Goal: Task Accomplishment & Management: Use online tool/utility

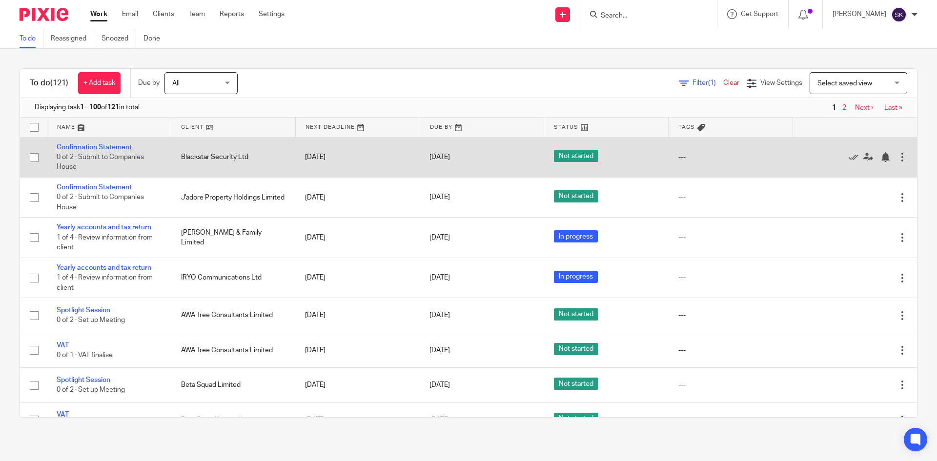
click at [95, 149] on link "Confirmation Statement" at bounding box center [94, 147] width 75 height 7
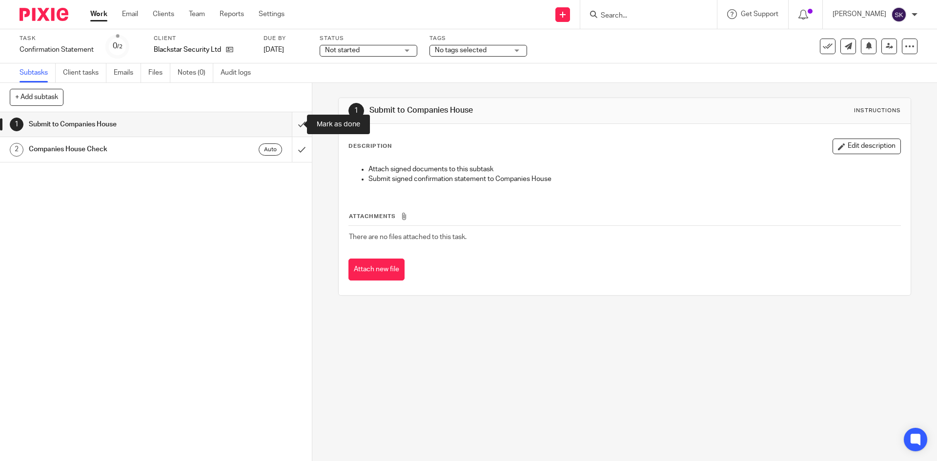
click at [286, 125] on input "submit" at bounding box center [156, 124] width 312 height 24
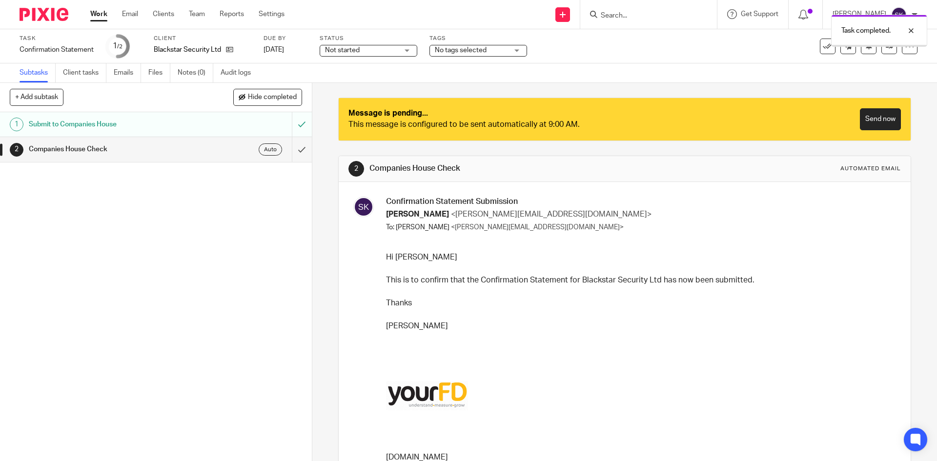
click at [293, 152] on input "submit" at bounding box center [156, 149] width 312 height 24
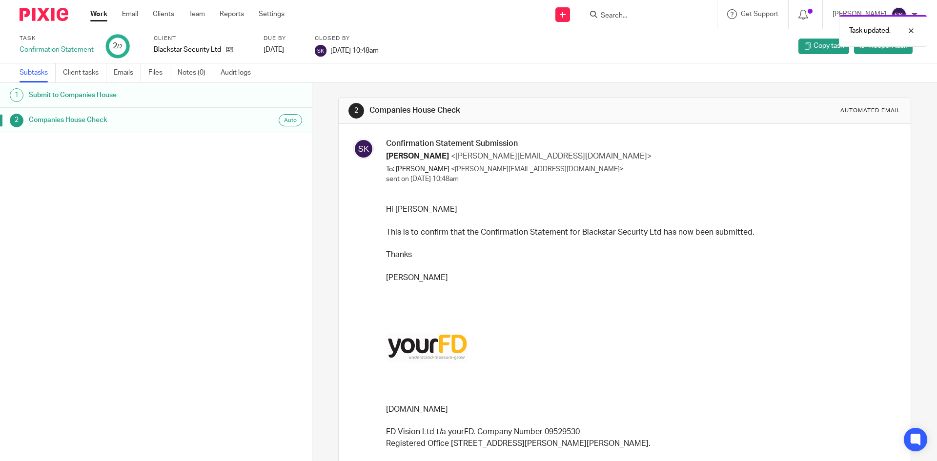
click at [89, 9] on div "Work Email Clients Team Reports Settings Work Email Clients Team Reports Settin…" at bounding box center [190, 14] width 219 height 29
click at [96, 15] on link "Work" at bounding box center [98, 14] width 17 height 10
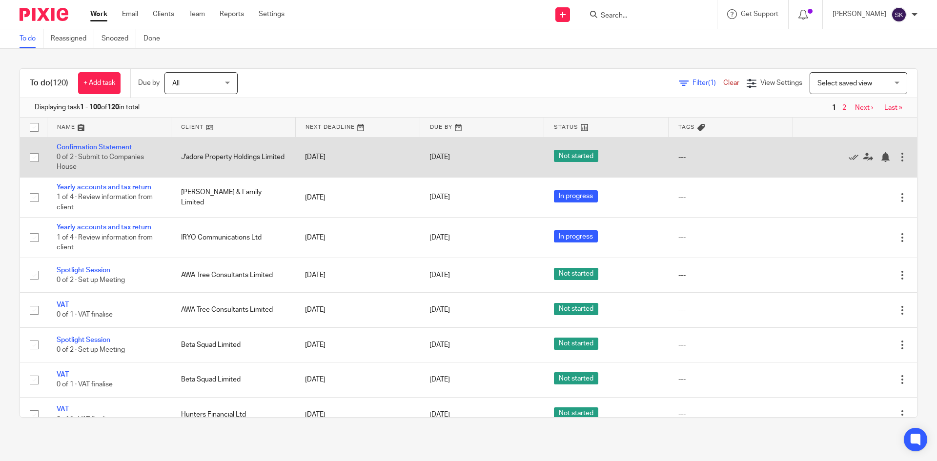
click at [106, 144] on link "Confirmation Statement" at bounding box center [94, 147] width 75 height 7
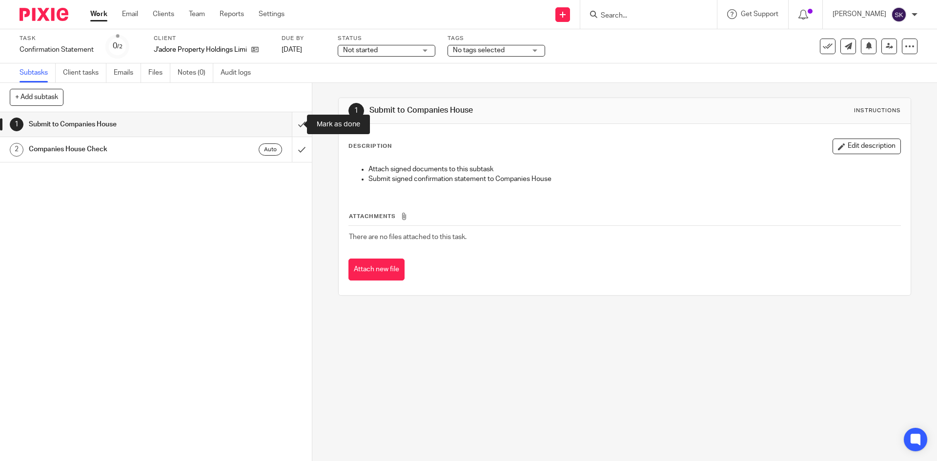
click at [298, 123] on input "submit" at bounding box center [156, 124] width 312 height 24
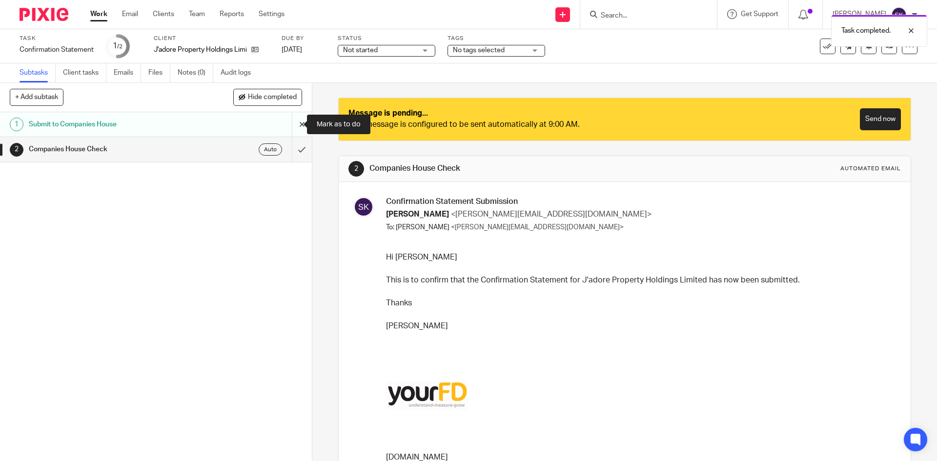
click at [288, 128] on input "submit" at bounding box center [156, 124] width 312 height 24
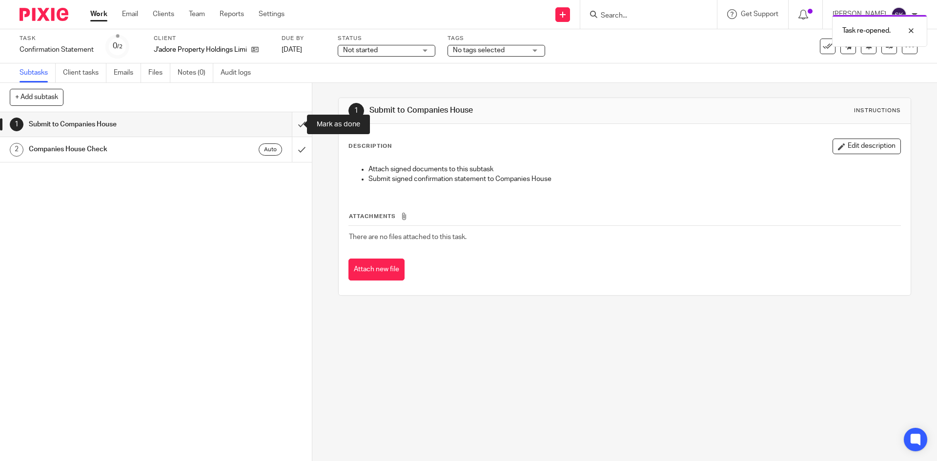
click at [287, 120] on input "submit" at bounding box center [156, 124] width 312 height 24
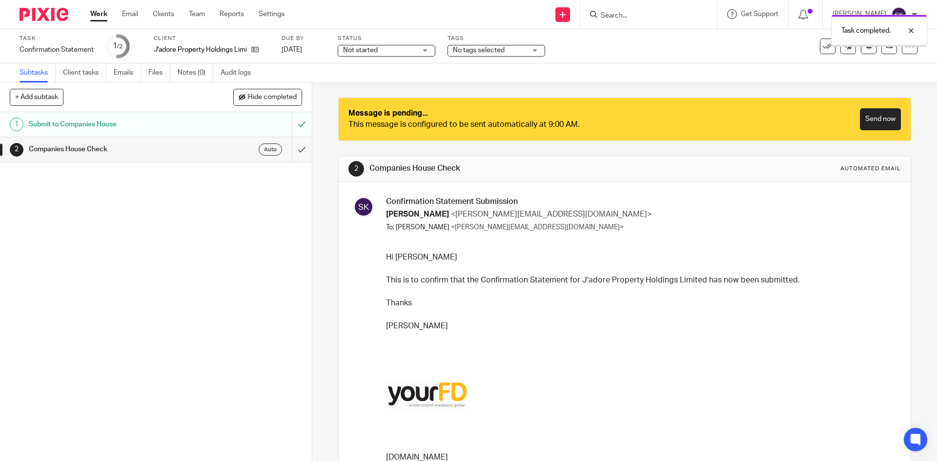
click at [291, 148] on input "submit" at bounding box center [156, 149] width 312 height 24
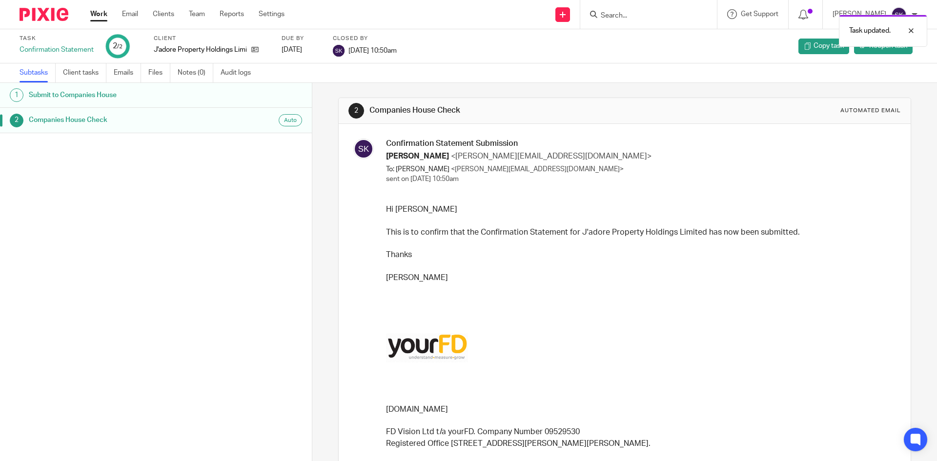
click at [94, 17] on link "Work" at bounding box center [98, 14] width 17 height 10
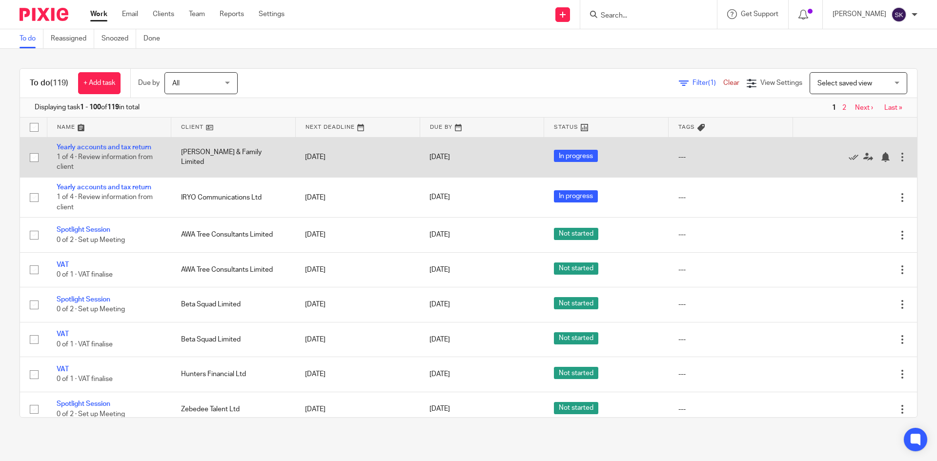
click at [118, 143] on td "Yearly accounts and tax return 1 of 4 · Review information from client" at bounding box center [109, 157] width 124 height 40
click at [118, 145] on link "Yearly accounts and tax return" at bounding box center [104, 147] width 95 height 7
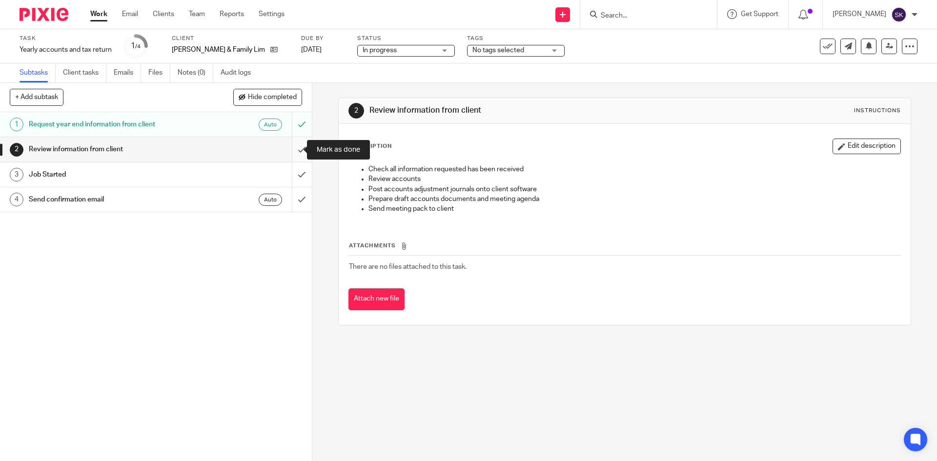
click at [290, 151] on input "submit" at bounding box center [156, 149] width 312 height 24
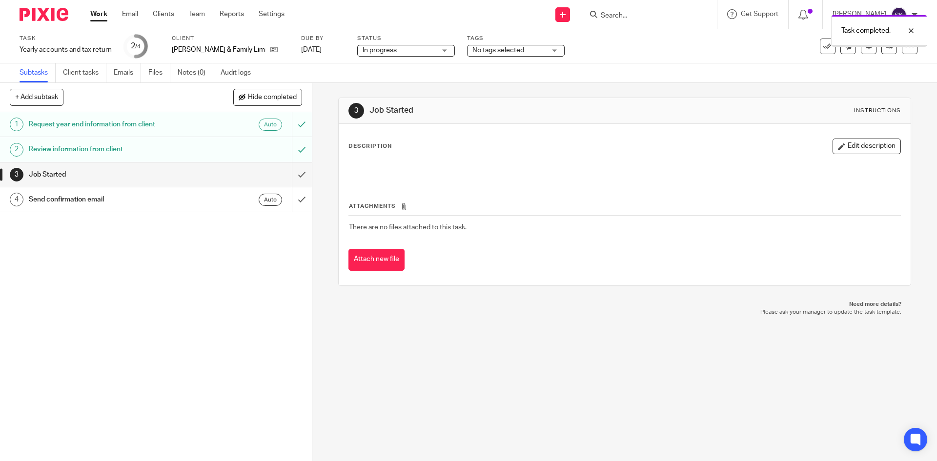
click at [293, 173] on input "submit" at bounding box center [156, 175] width 312 height 24
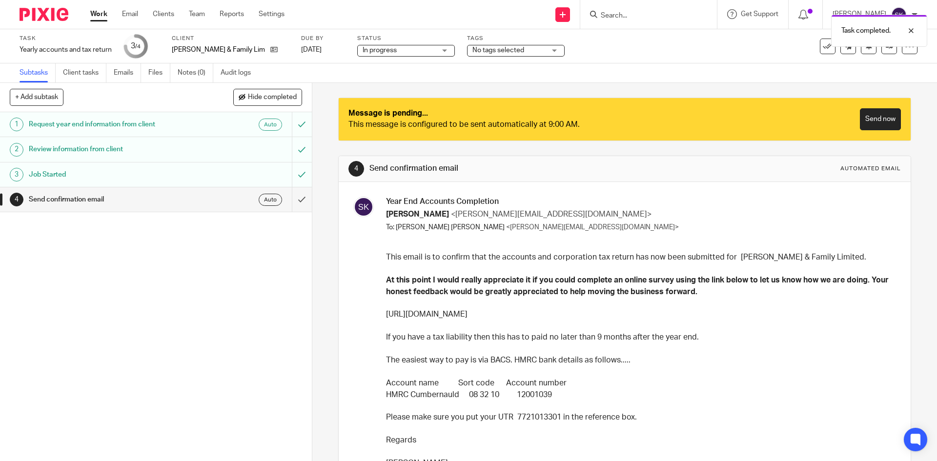
click at [290, 199] on input "submit" at bounding box center [156, 199] width 312 height 24
